Goal: Transaction & Acquisition: Purchase product/service

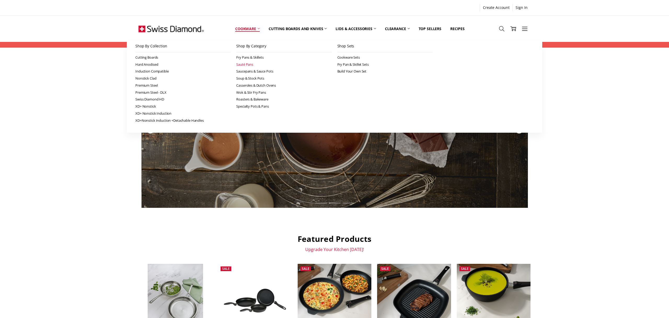
click at [236, 68] on link "Sauté Pans" at bounding box center [283, 64] width 95 height 7
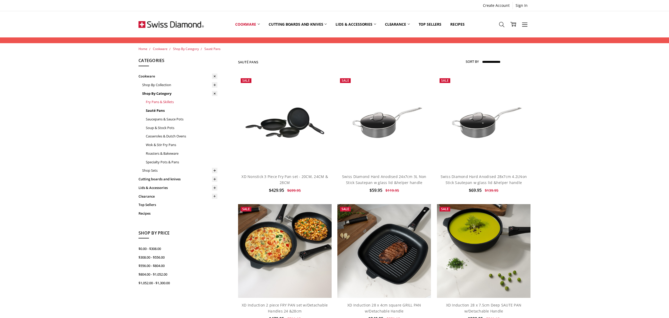
click at [146, 106] on link "Fry Pans & Skillets" at bounding box center [182, 101] width 72 height 9
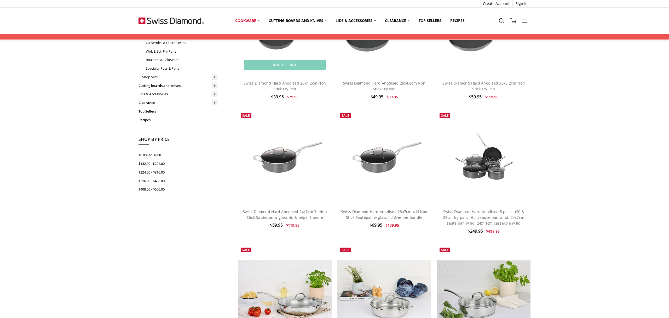
scroll to position [95, 0]
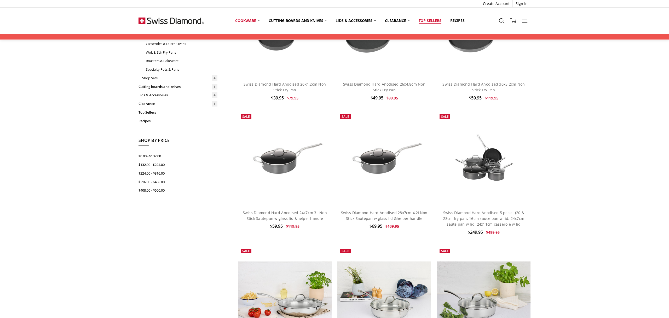
click at [438, 19] on link "Top Sellers" at bounding box center [430, 20] width 32 height 11
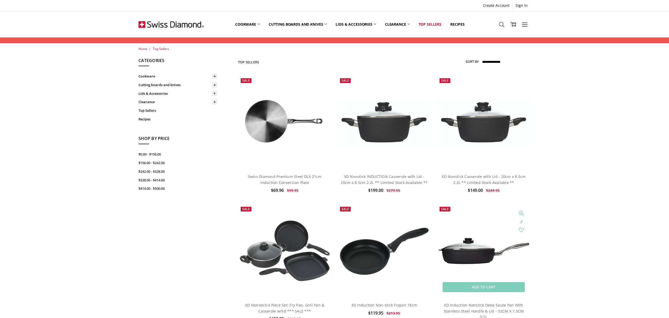
click at [485, 266] on img at bounding box center [484, 251] width 94 height 30
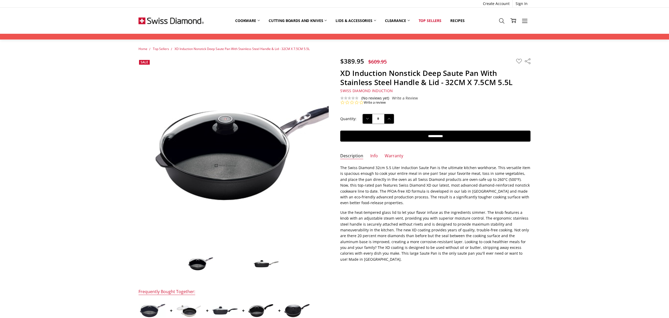
scroll to position [2, 0]
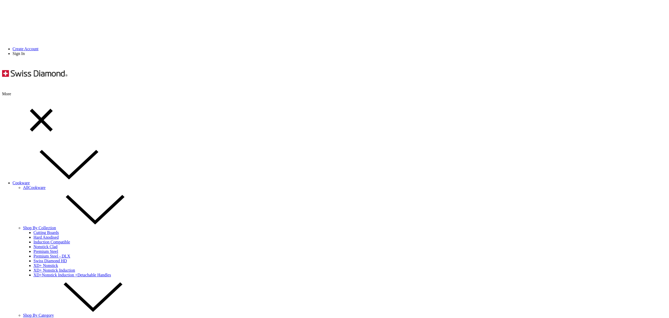
click at [52, 317] on link "Sauté Pans" at bounding box center [42, 324] width 18 height 4
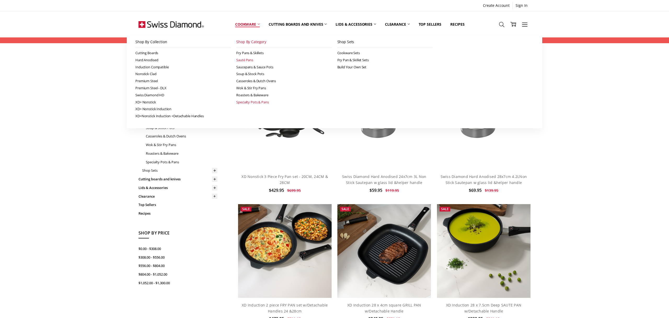
click at [236, 106] on link "Specialty Pots & Pans" at bounding box center [283, 102] width 95 height 7
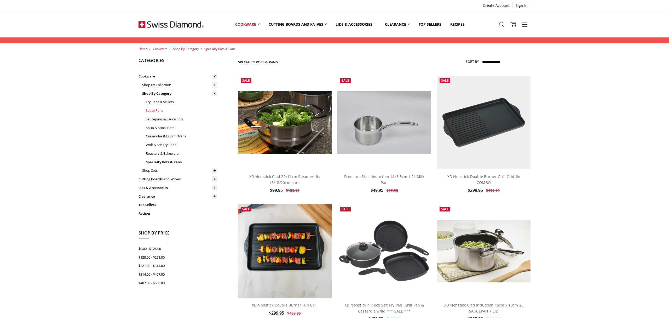
click at [146, 115] on link "Sauté Pans" at bounding box center [182, 110] width 72 height 9
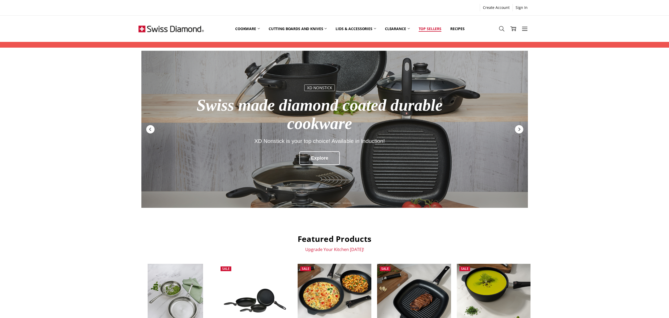
click at [439, 32] on link "Top Sellers" at bounding box center [430, 28] width 32 height 23
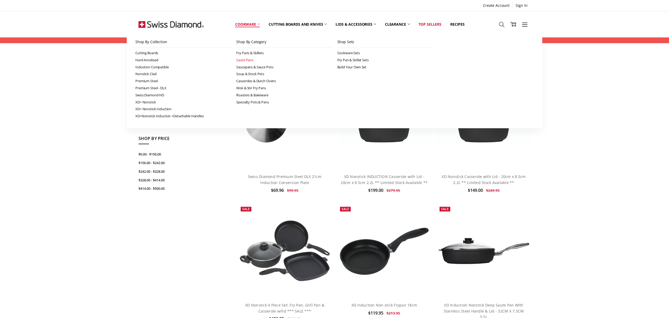
click at [236, 64] on link "Sauté Pans" at bounding box center [283, 59] width 95 height 7
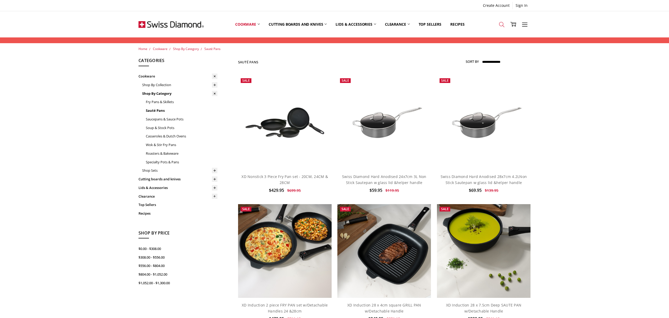
click at [505, 27] on icon at bounding box center [502, 25] width 6 height 6
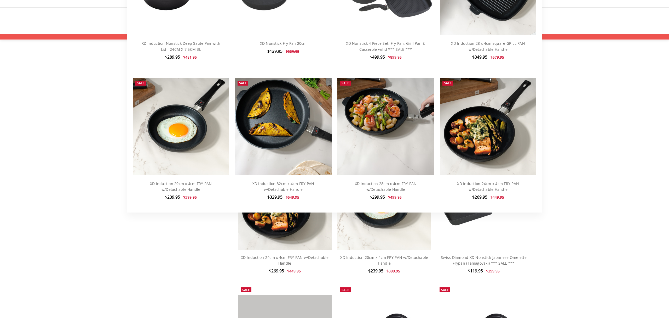
scroll to position [338, 0]
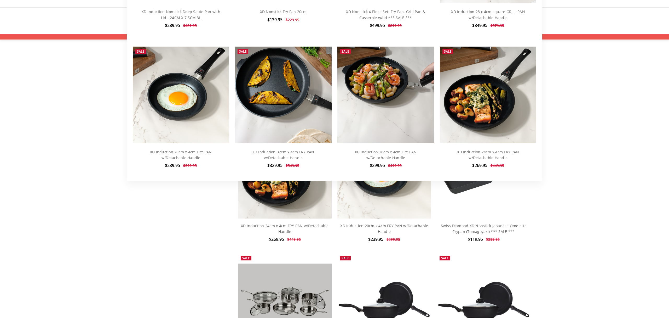
type input "**********"
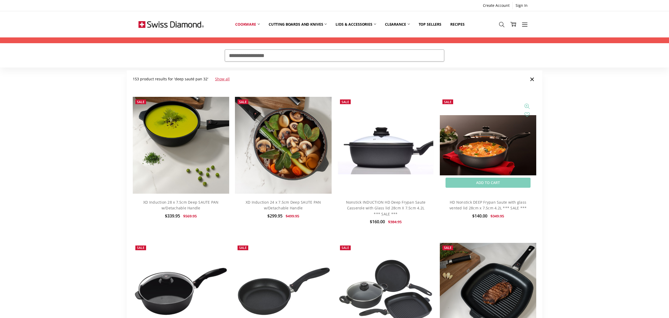
scroll to position [0, 0]
click at [534, 84] on span "×" at bounding box center [532, 78] width 5 height 11
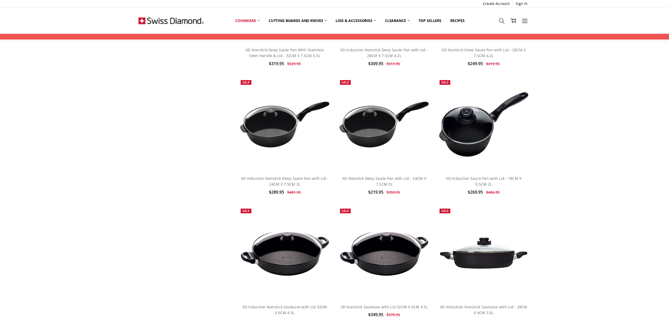
scroll to position [1053, 0]
